Goal: Find specific page/section: Find specific page/section

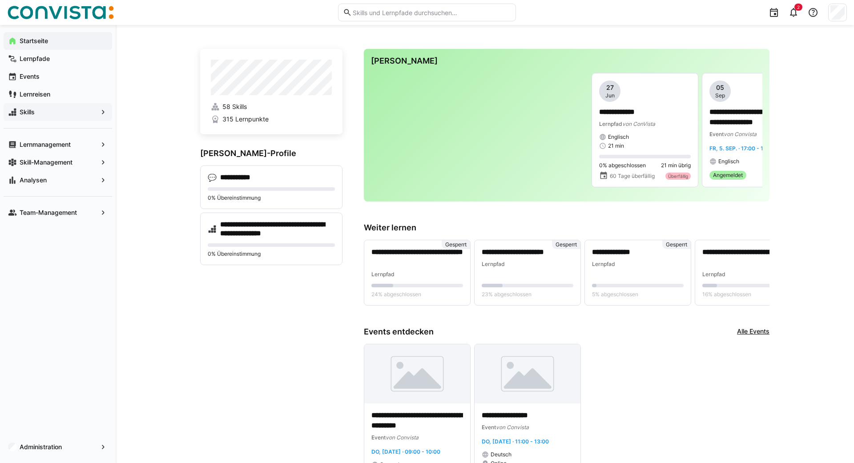
click at [47, 113] on span "Skills" at bounding box center [57, 112] width 79 height 9
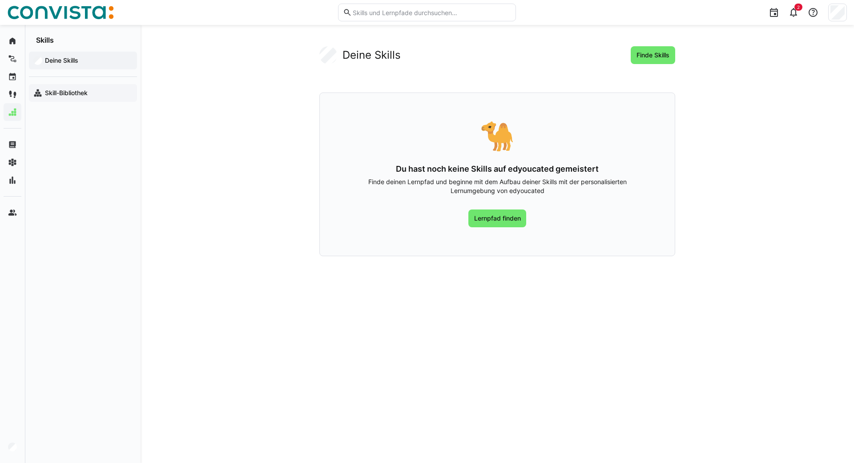
click at [0, 0] on app-navigation-label "Skill-Bibliothek" at bounding box center [0, 0] width 0 height 0
